Goal: Find specific page/section: Find specific page/section

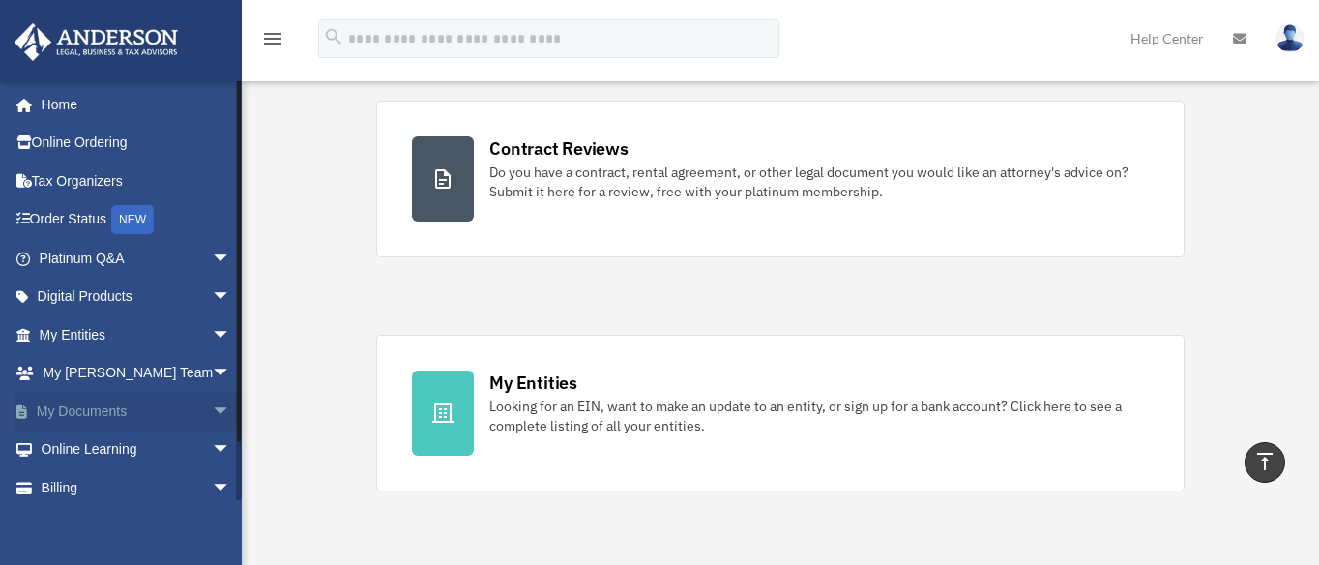
click at [212, 411] on span "arrow_drop_down" at bounding box center [231, 412] width 39 height 40
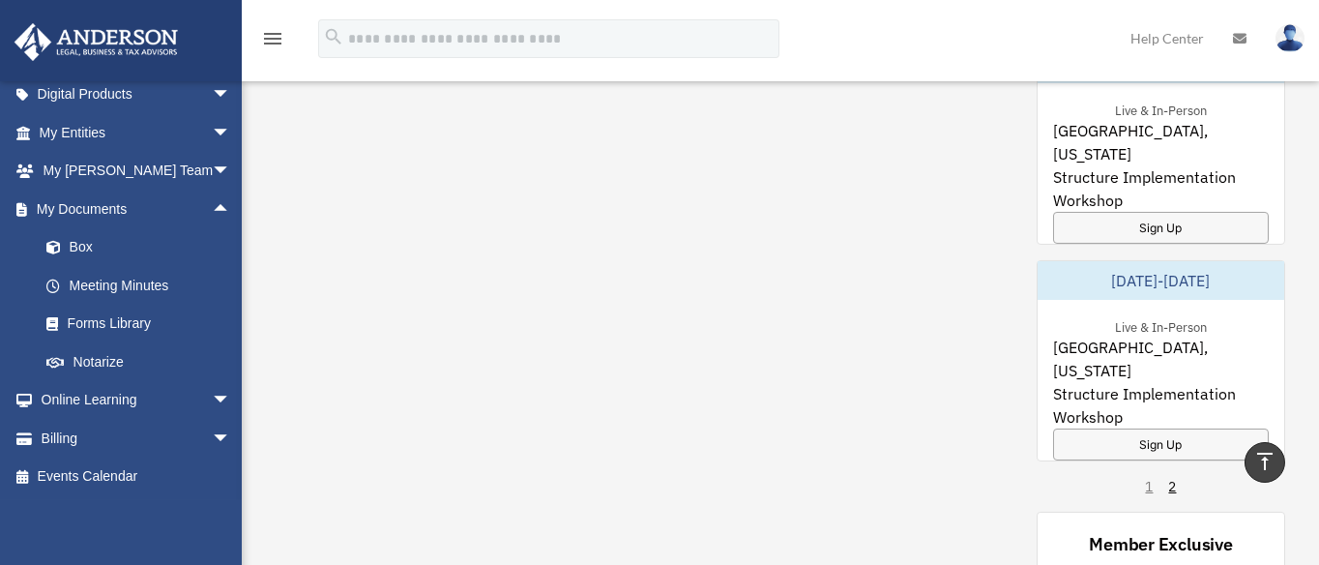
scroll to position [1692, 0]
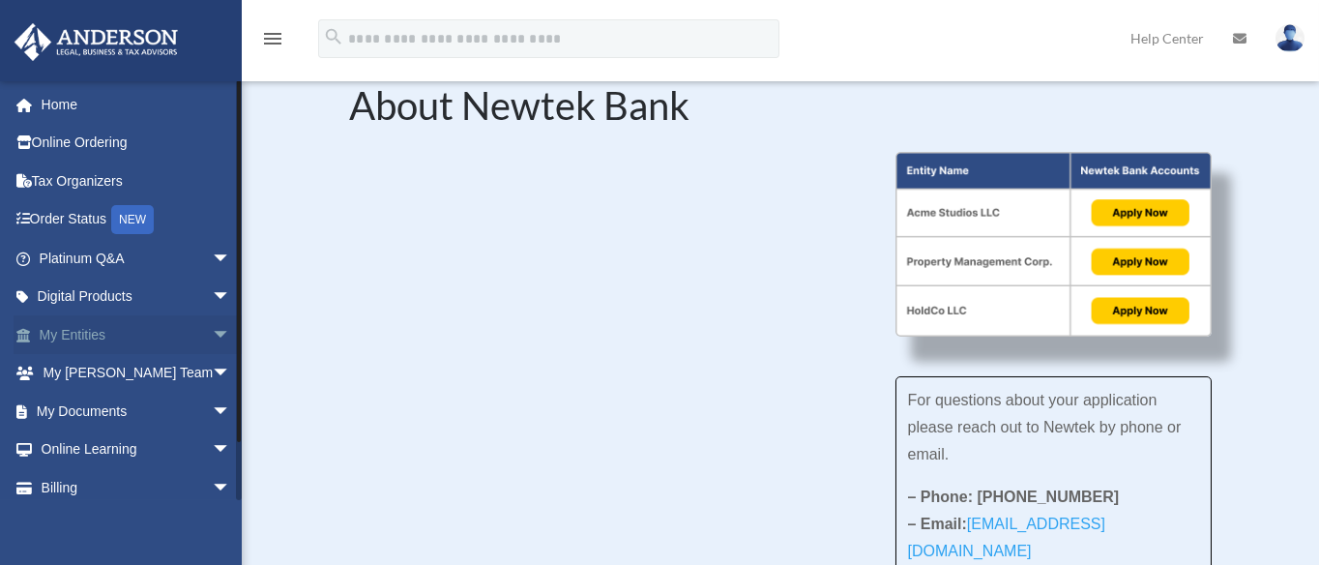
click at [212, 331] on span "arrow_drop_down" at bounding box center [231, 335] width 39 height 40
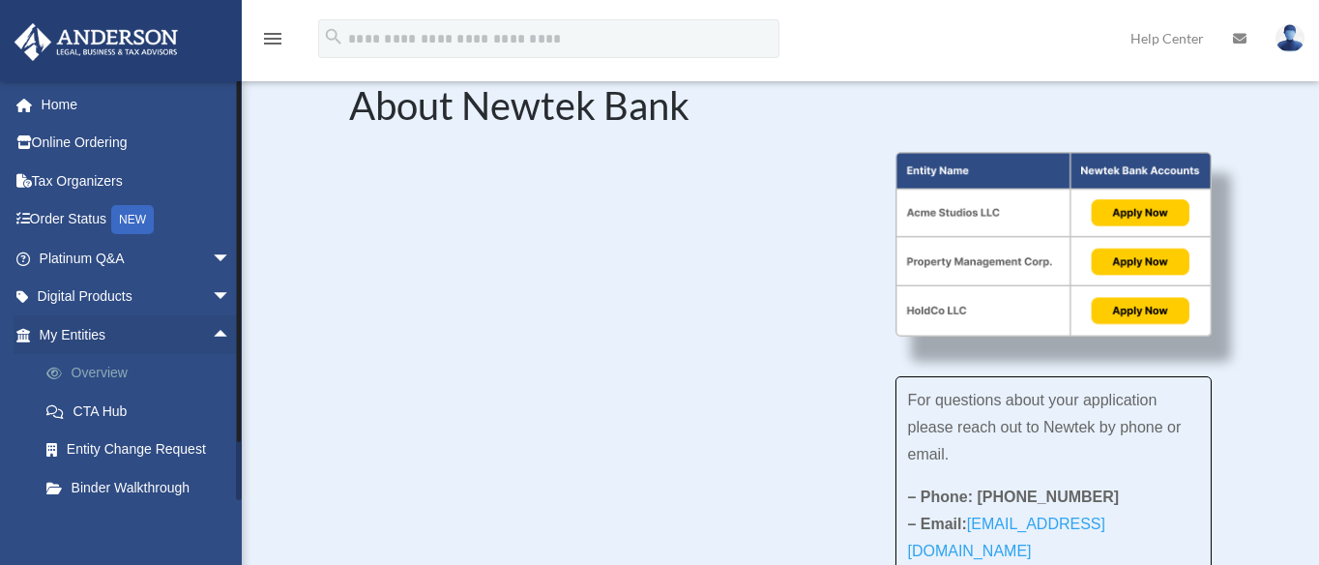
click at [128, 373] on link "Overview" at bounding box center [143, 373] width 233 height 39
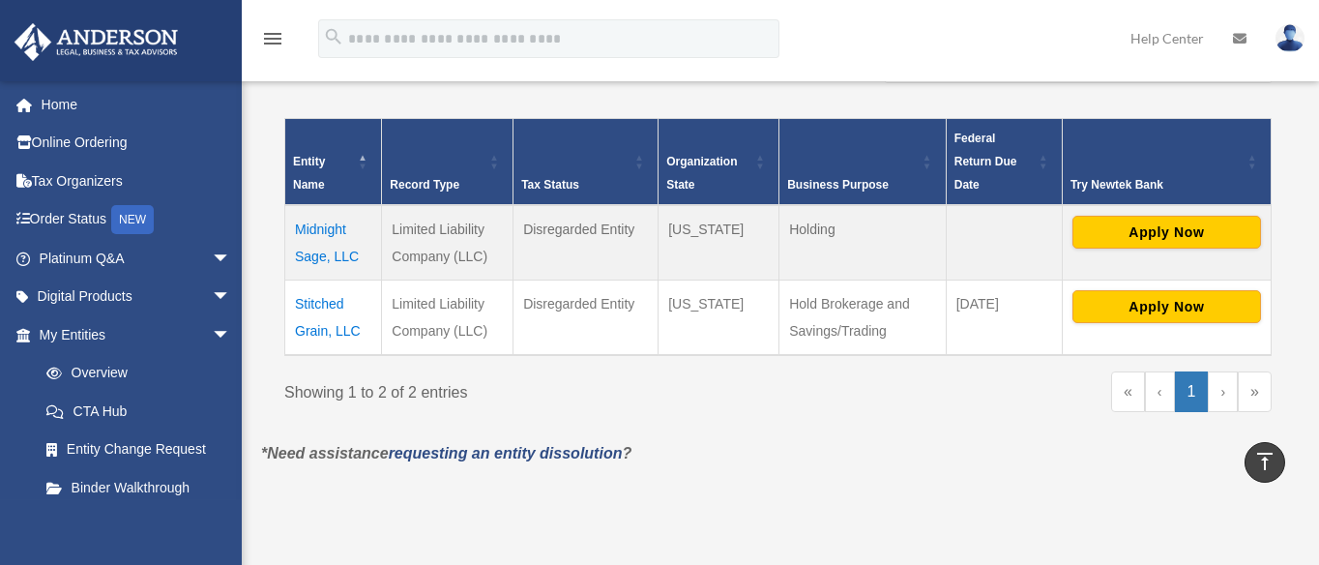
scroll to position [242, 0]
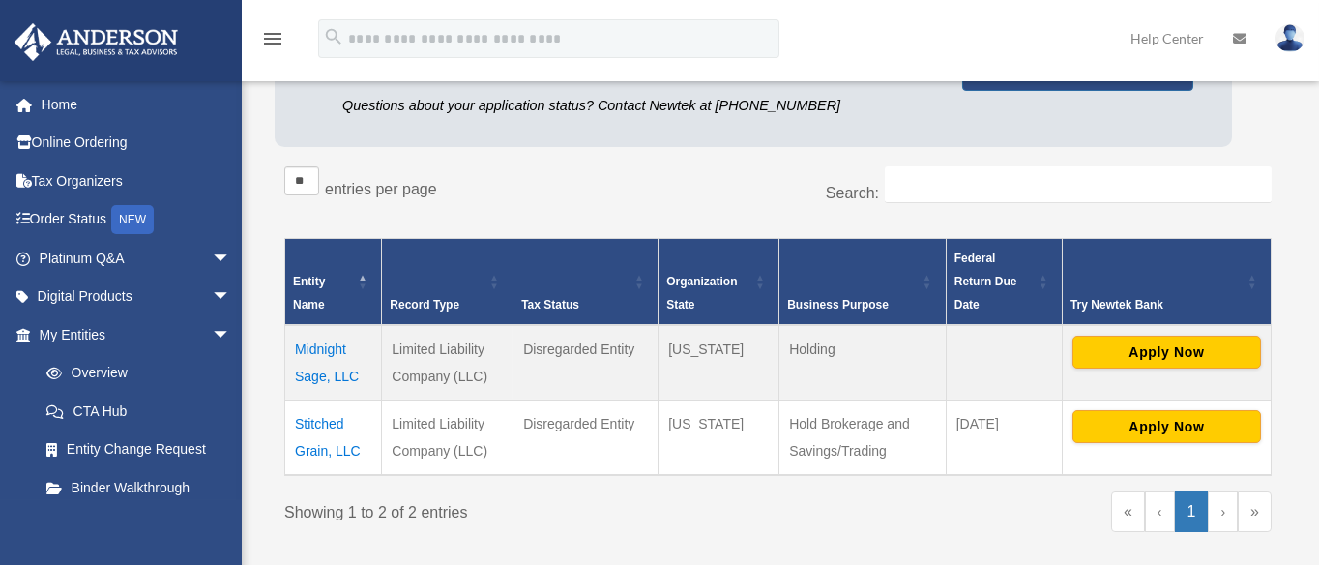
click at [320, 349] on td "Midnight Sage, LLC" at bounding box center [333, 362] width 97 height 75
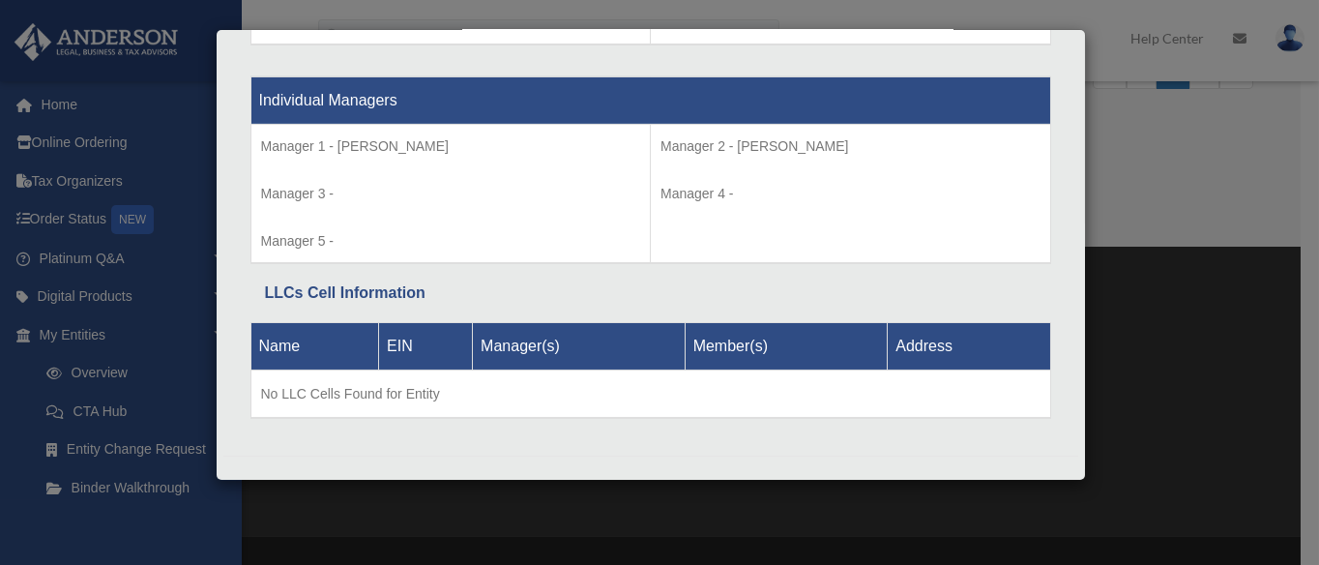
scroll to position [724, 0]
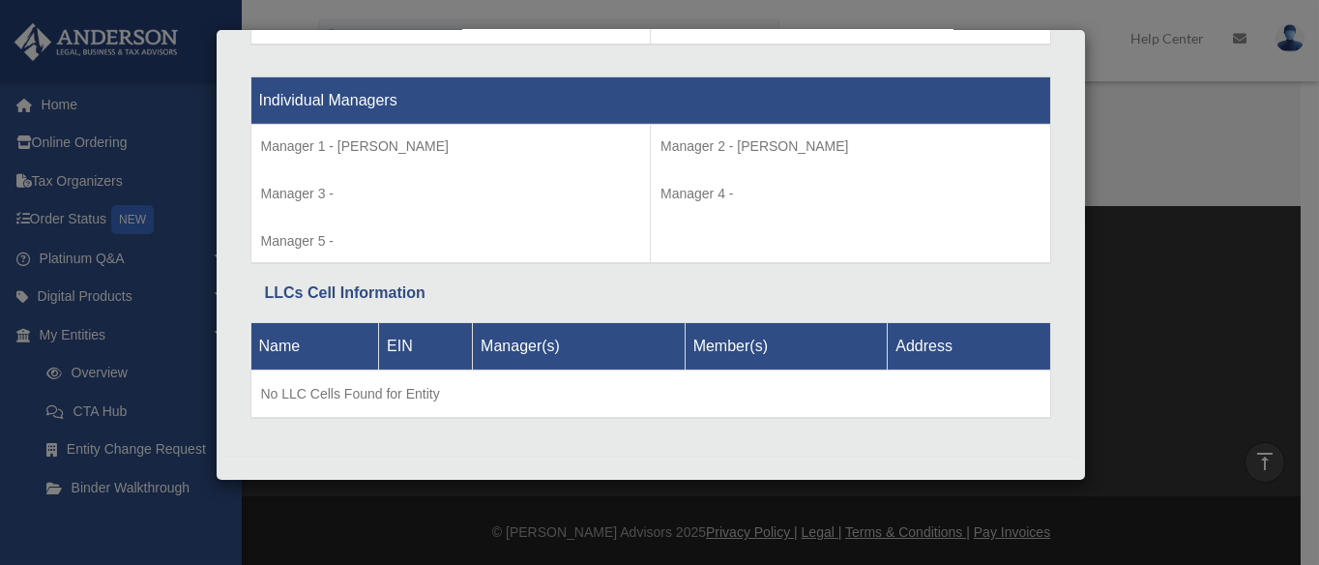
click at [1141, 170] on div "Details × Articles Sent Organizational Date" at bounding box center [659, 282] width 1319 height 565
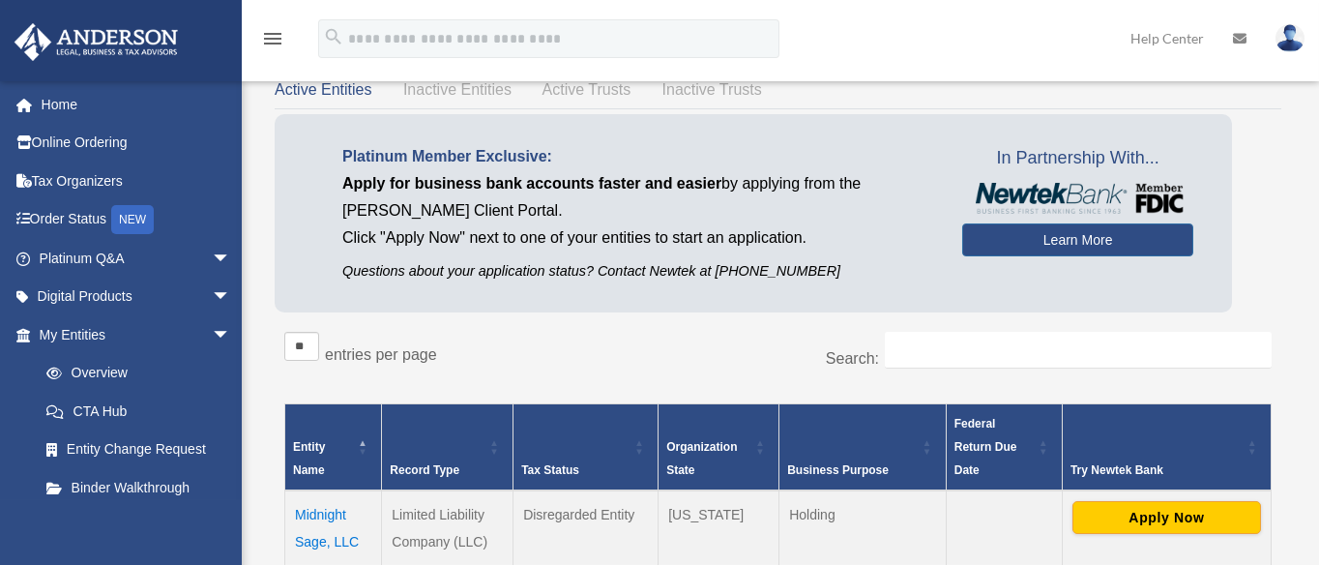
scroll to position [121, 0]
